Goal: Find specific page/section: Find specific page/section

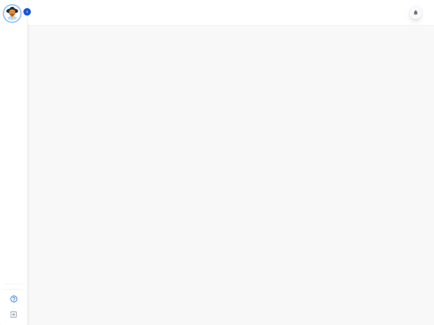
click at [12, 14] on img "Sidebar" at bounding box center [12, 13] width 16 height 16
click at [14, 299] on img "Sidebar" at bounding box center [13, 299] width 13 height 13
click at [14, 315] on img "Sidebar" at bounding box center [13, 315] width 12 height 13
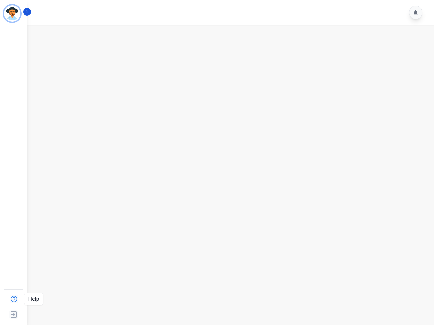
click at [14, 315] on img "Sidebar" at bounding box center [13, 315] width 12 height 13
click at [27, 12] on icon "Sidebar" at bounding box center [27, 11] width 5 height 5
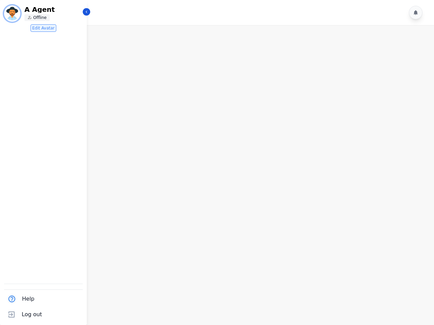
click at [416, 13] on icon at bounding box center [416, 12] width 4 height 5
